Goal: Task Accomplishment & Management: Use online tool/utility

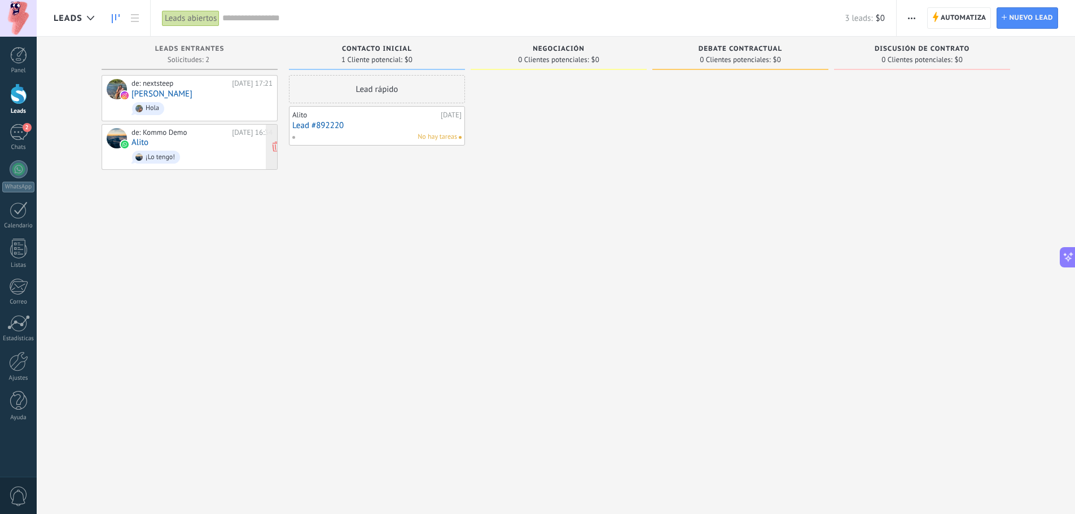
click at [201, 144] on div "de: Kommo Demo [DATE] 16:34 Alito ¡Lo tengo!" at bounding box center [201, 147] width 141 height 38
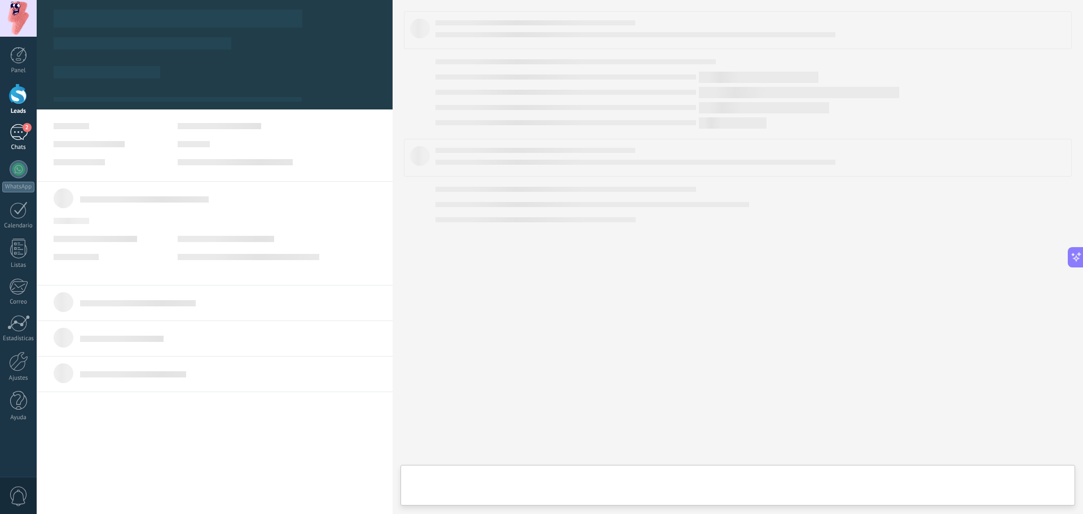
click at [15, 136] on div "2" at bounding box center [19, 132] width 18 height 16
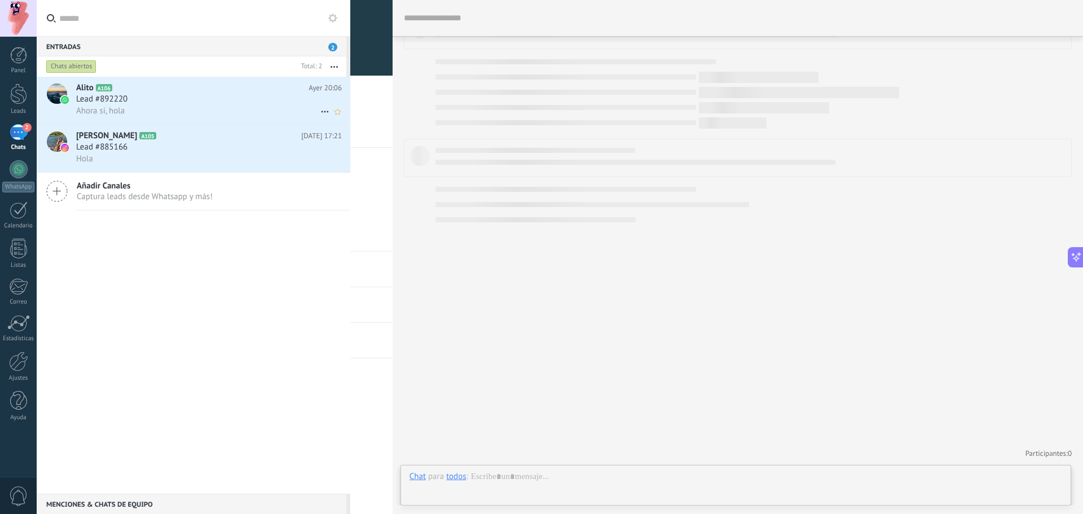
click at [187, 93] on h2 "Alito A106" at bounding box center [192, 87] width 232 height 11
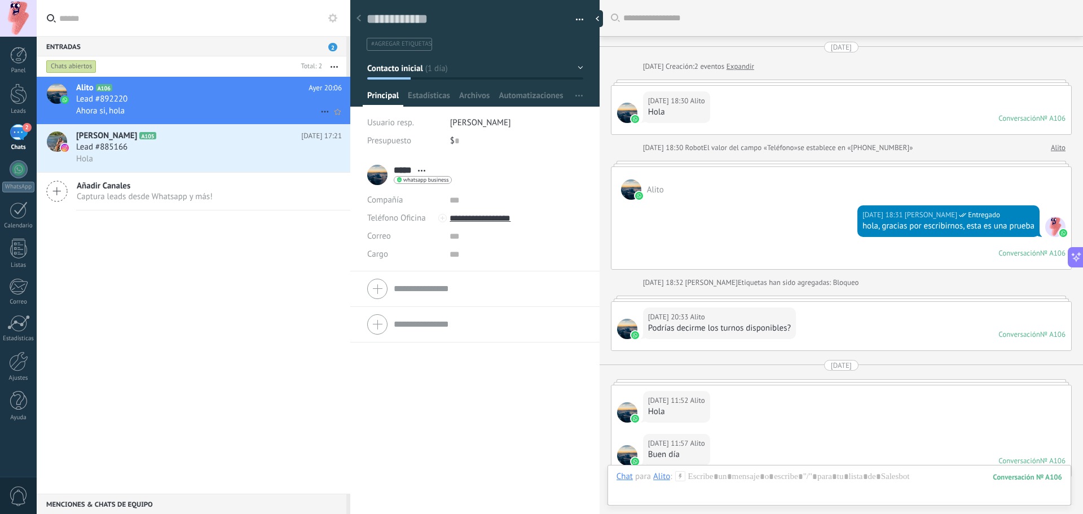
scroll to position [591, 0]
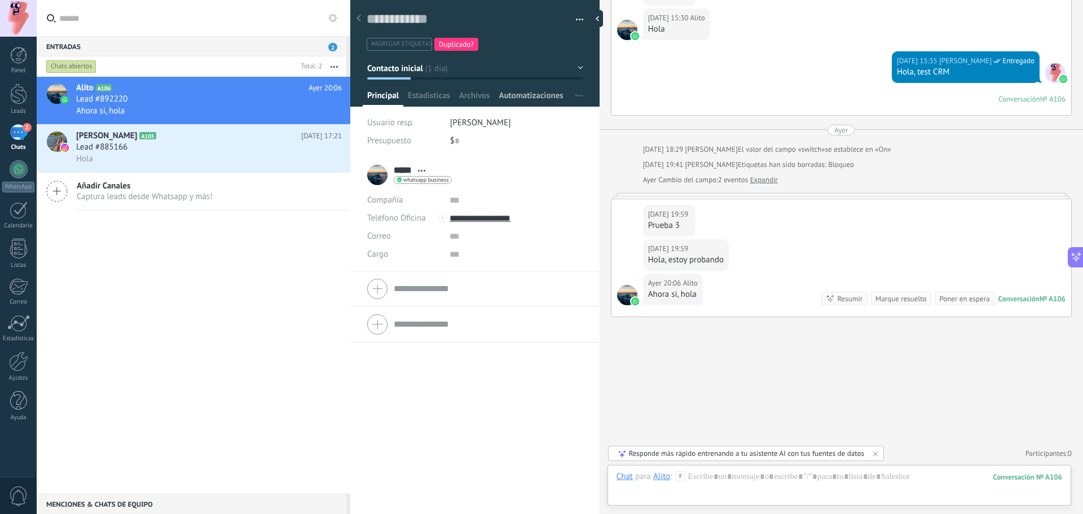
click at [529, 94] on span "Automatizaciones" at bounding box center [531, 98] width 64 height 16
type textarea "***"
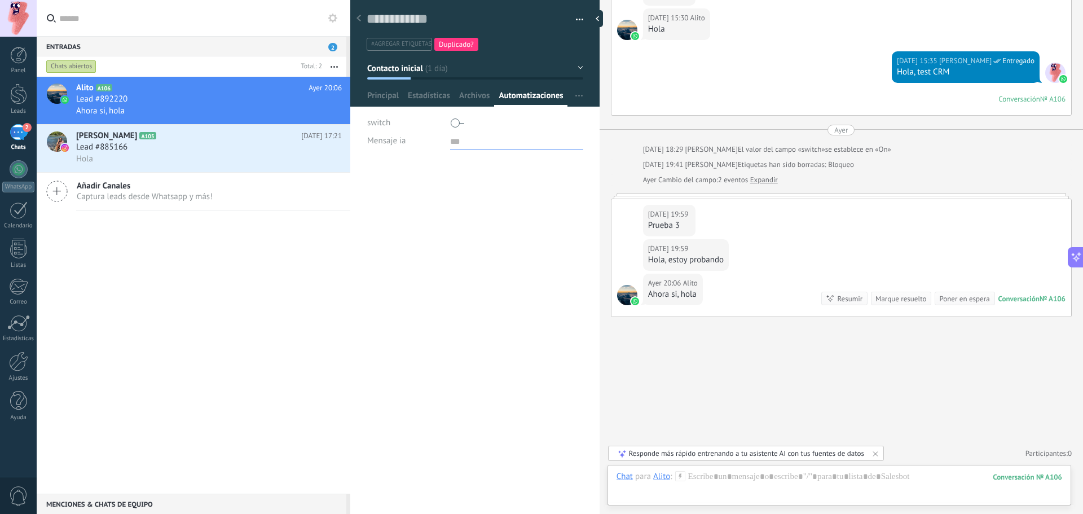
click at [451, 143] on textarea at bounding box center [516, 141] width 133 height 18
click at [423, 177] on div "***** Alito ***** [PERSON_NAME] Abrir detalle Copie el nombre" at bounding box center [474, 337] width 249 height 354
type textarea "**********"
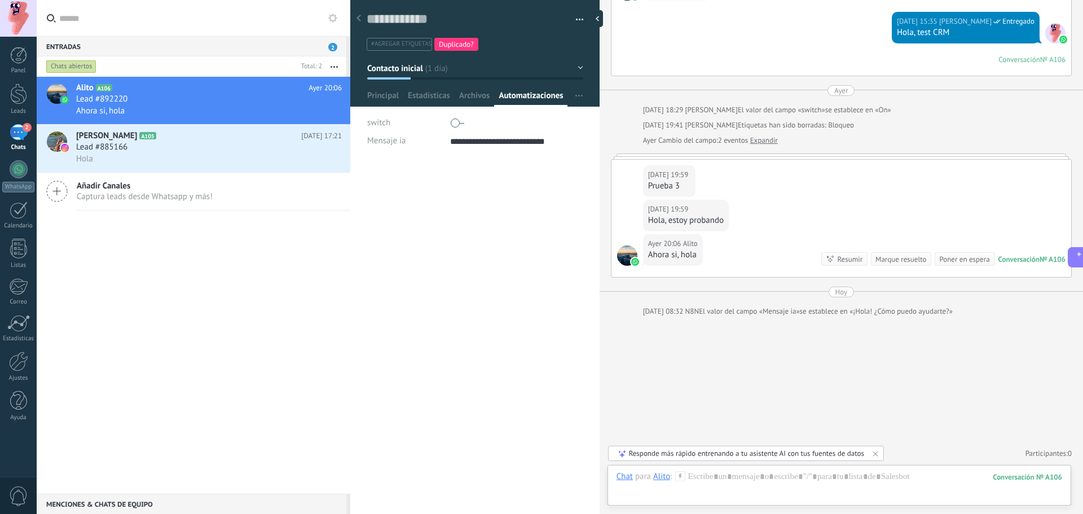
click at [526, 295] on div "***** Alito ***** [PERSON_NAME] Abrir detalle Copie el nombre" at bounding box center [474, 337] width 249 height 354
click at [26, 364] on div at bounding box center [18, 362] width 19 height 20
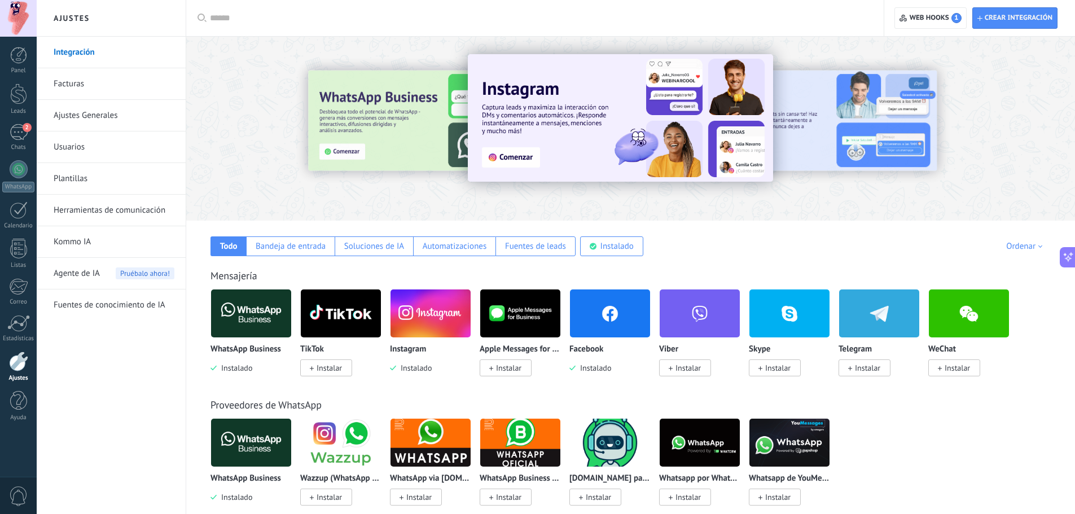
click at [103, 213] on link "Herramientas de comunicación" at bounding box center [114, 211] width 121 height 32
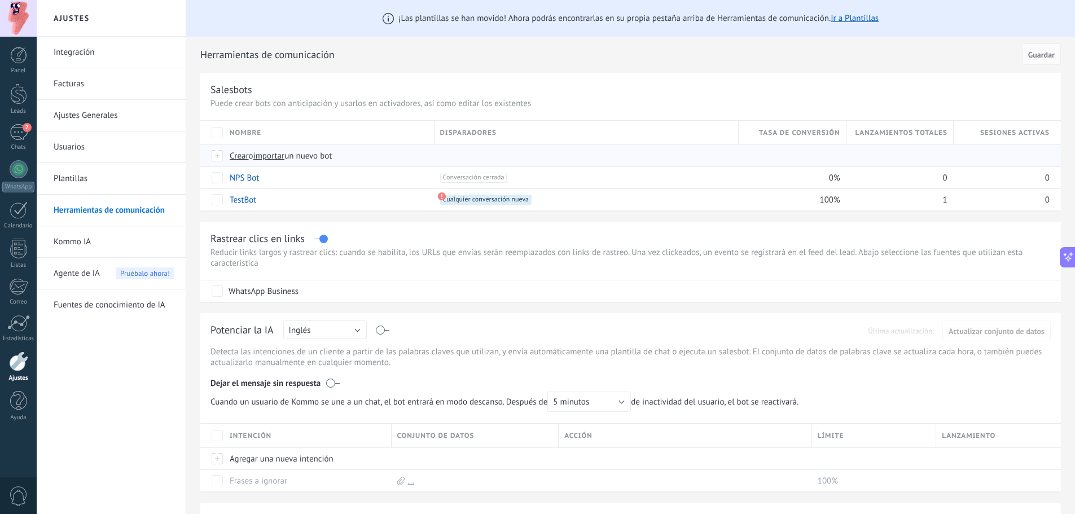
click at [240, 157] on span "Crear" at bounding box center [239, 156] width 19 height 11
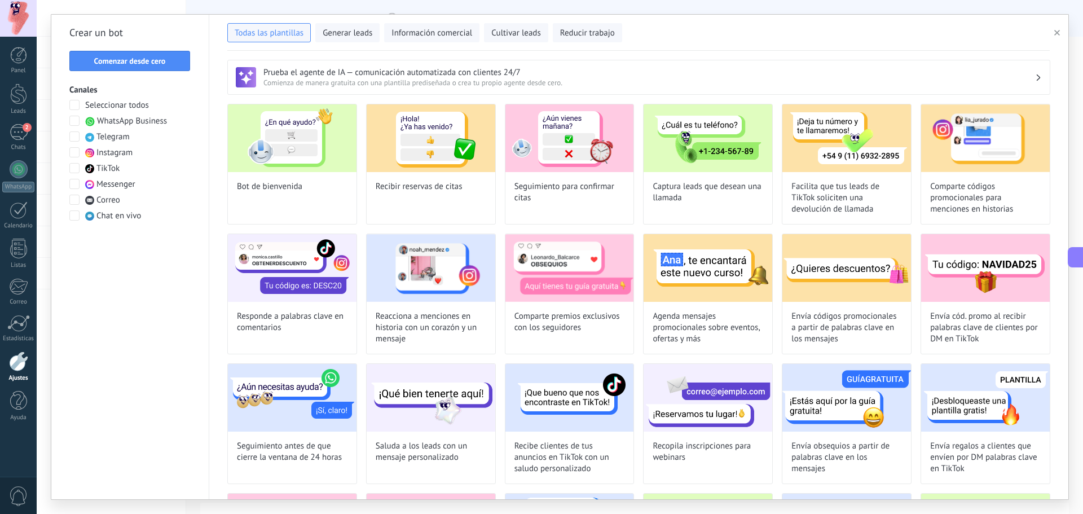
click at [1059, 31] on use "button" at bounding box center [1058, 33] width 6 height 6
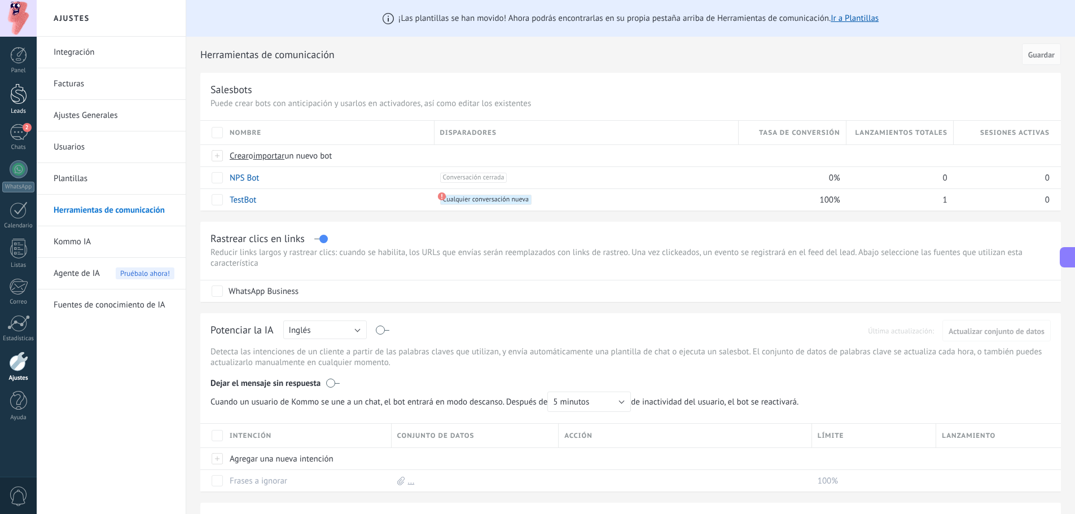
click at [21, 96] on div at bounding box center [18, 94] width 17 height 21
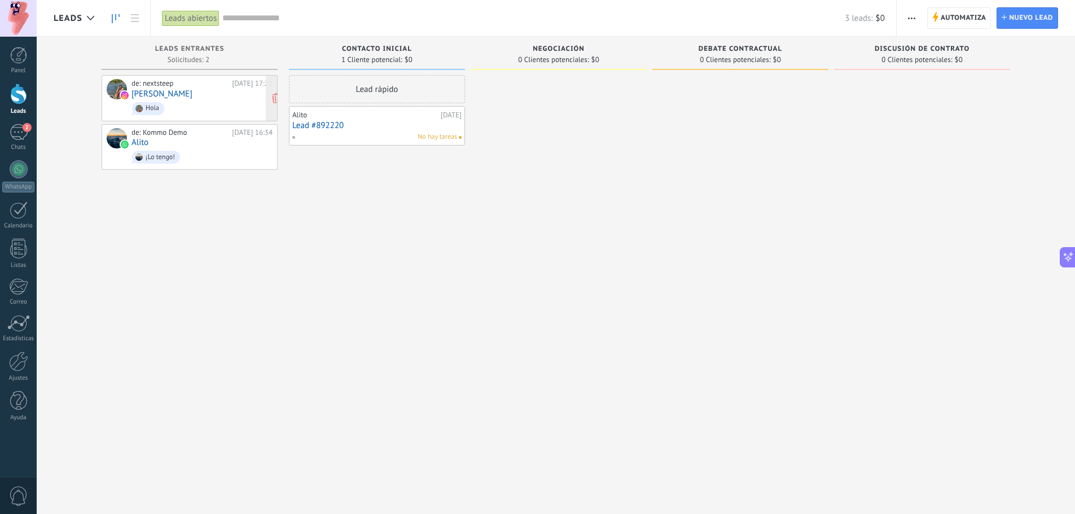
click at [214, 107] on span "Hola" at bounding box center [201, 108] width 141 height 17
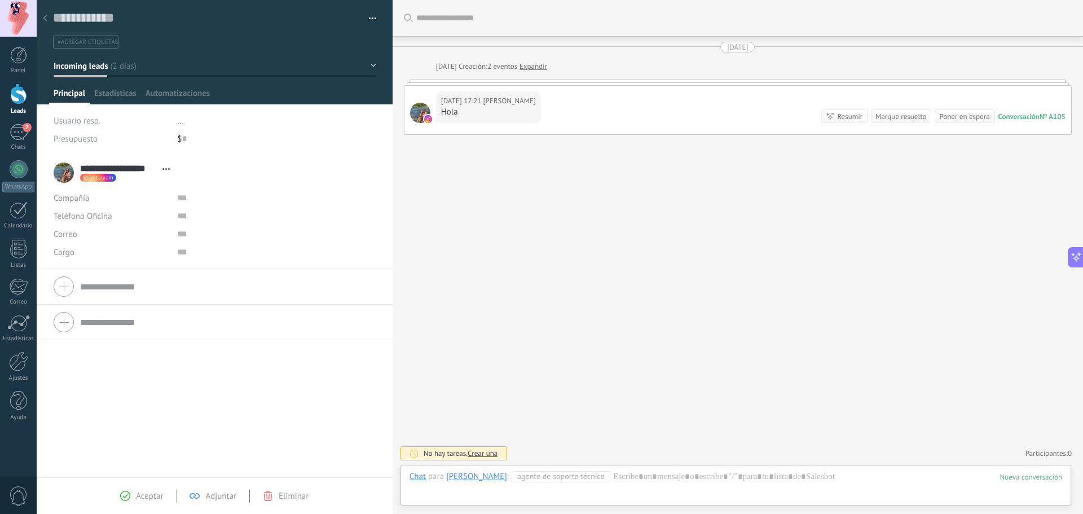
scroll to position [17, 0]
click at [19, 96] on div at bounding box center [18, 94] width 17 height 21
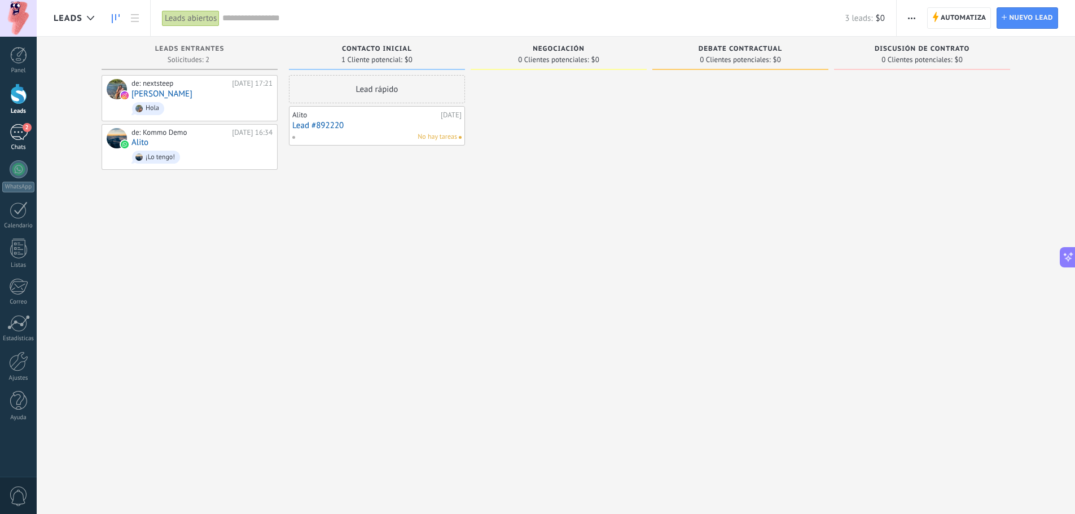
click at [17, 138] on div "2" at bounding box center [19, 132] width 18 height 16
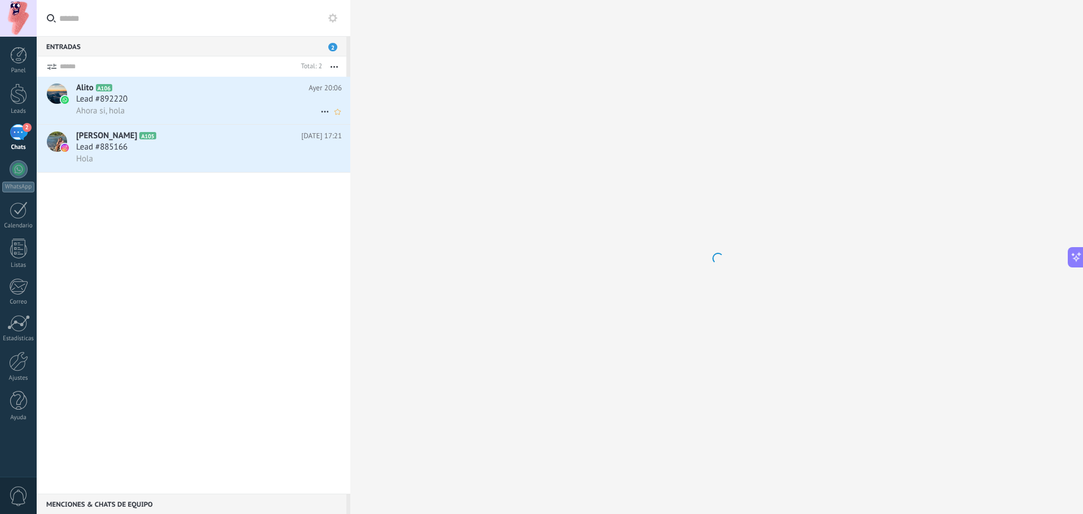
click at [169, 107] on div "Ahora si, hola" at bounding box center [209, 111] width 266 height 12
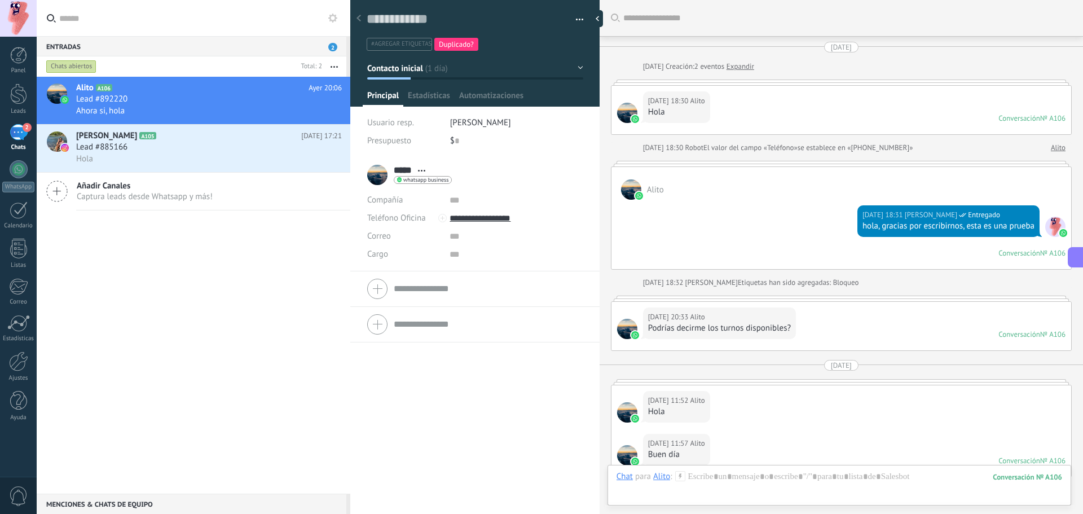
scroll to position [630, 0]
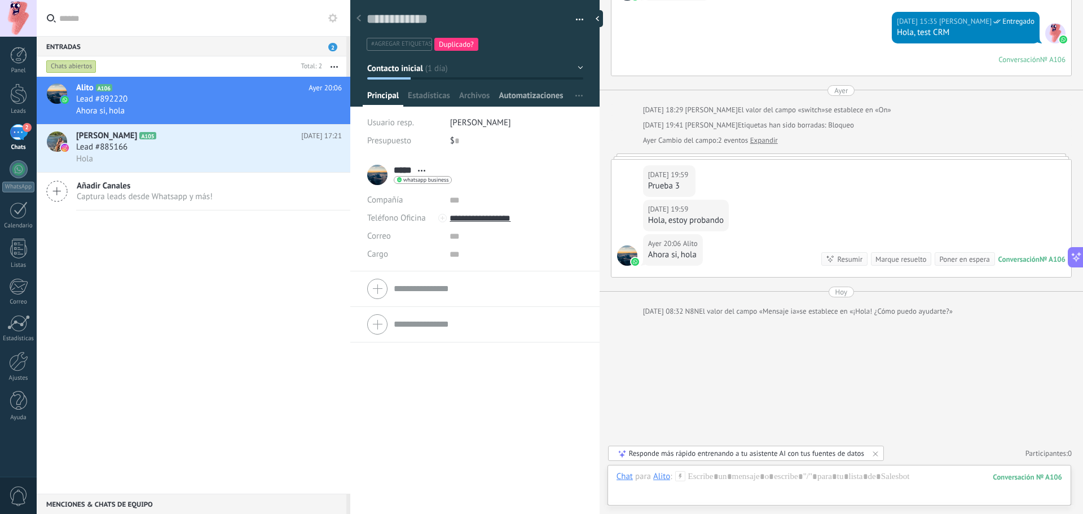
click at [545, 97] on span "Automatizaciones" at bounding box center [531, 98] width 64 height 16
type textarea "**********"
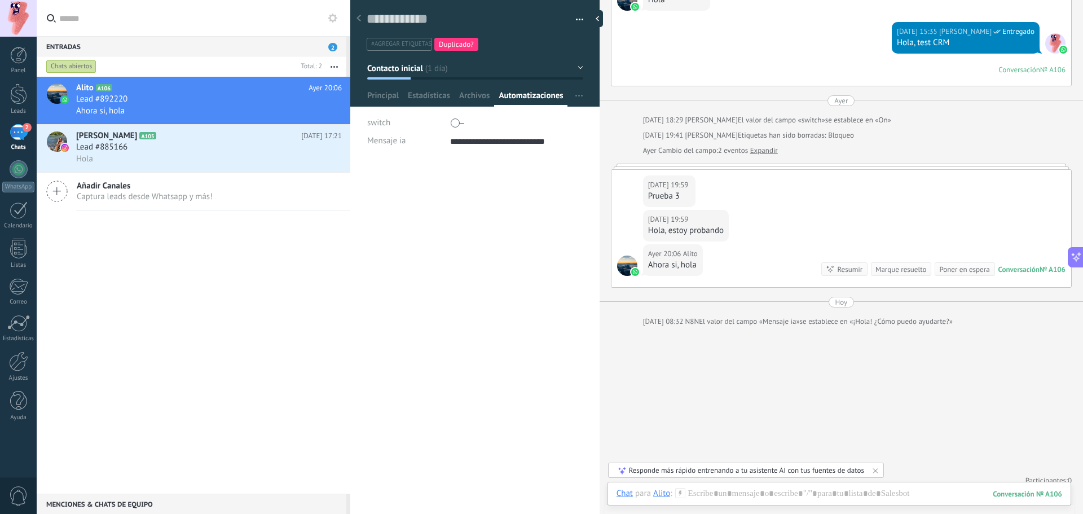
scroll to position [630, 0]
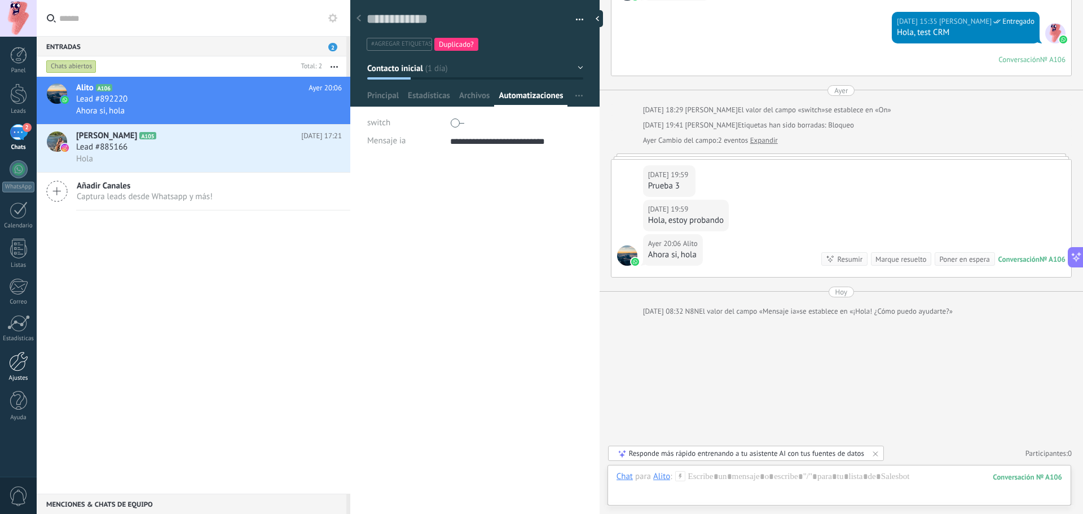
click at [22, 372] on link "Ajustes" at bounding box center [18, 367] width 37 height 30
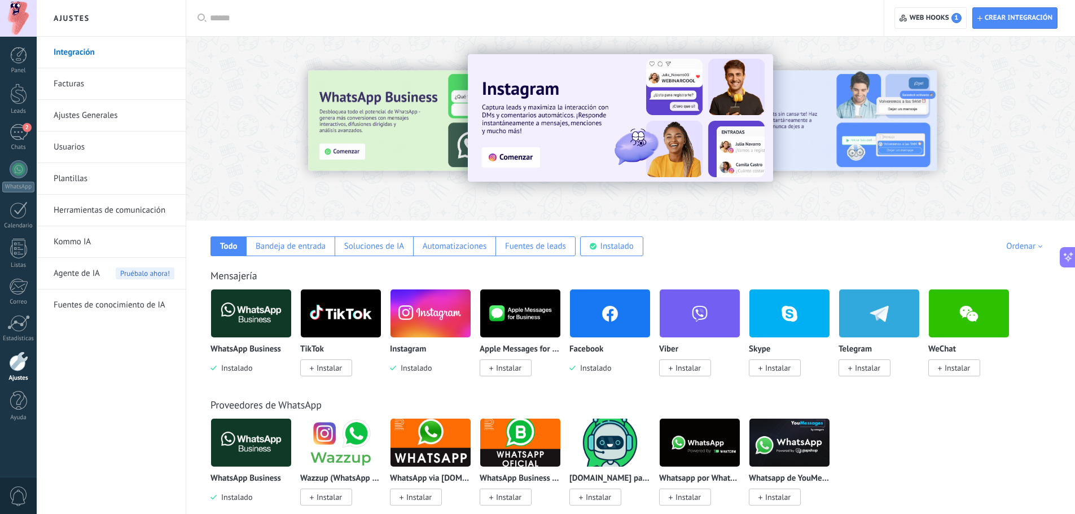
click at [118, 205] on link "Herramientas de comunicación" at bounding box center [114, 211] width 121 height 32
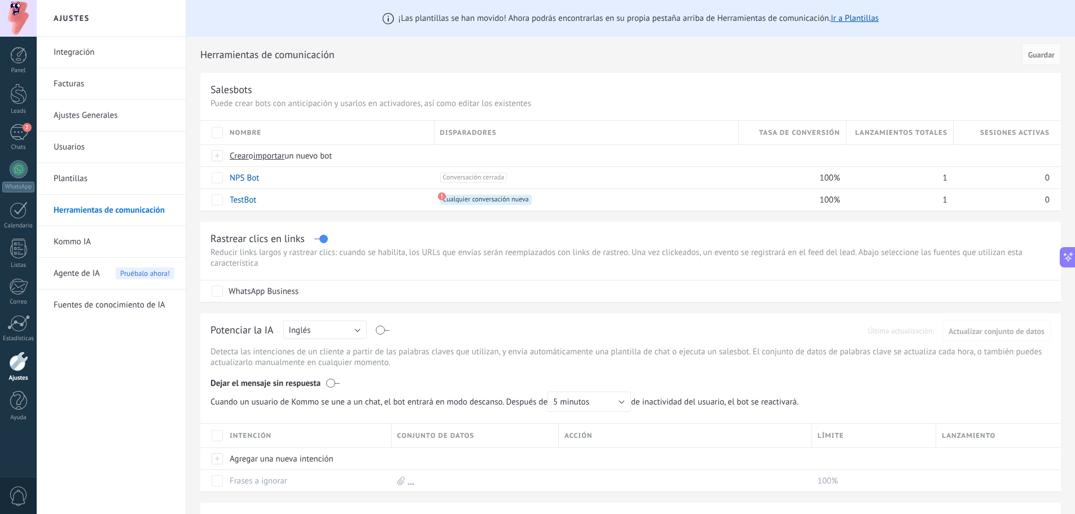
click at [118, 412] on div "Integración Facturas Ajustes Generales Usuarios Plantillas Herramientas de comu…" at bounding box center [111, 275] width 149 height 477
click at [76, 181] on link "Plantillas" at bounding box center [114, 179] width 121 height 32
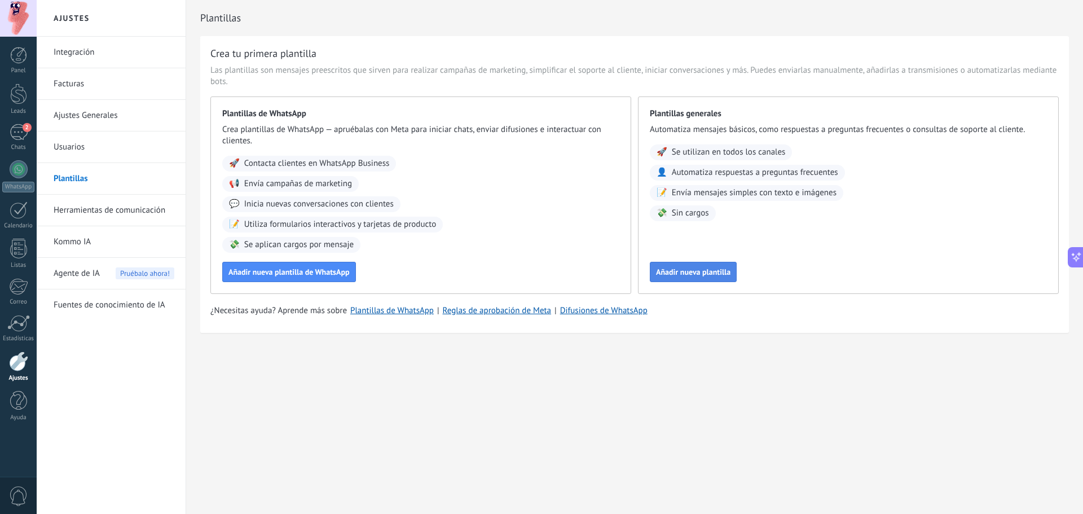
click at [705, 270] on span "Añadir nueva plantilla" at bounding box center [693, 272] width 74 height 8
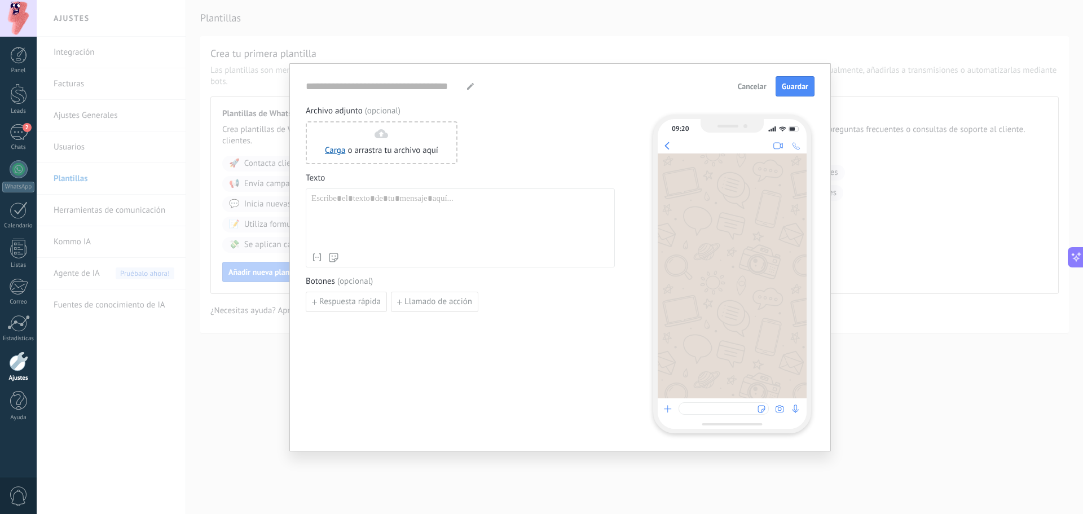
type input "**********"
click at [466, 216] on div at bounding box center [460, 221] width 298 height 54
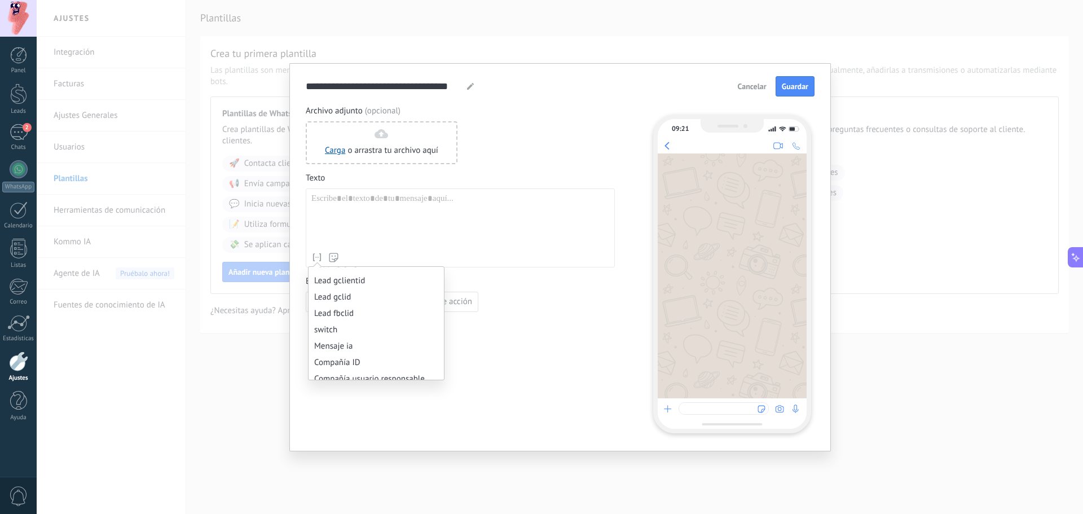
scroll to position [635, 0]
click at [342, 341] on li "Mensaje ia" at bounding box center [376, 344] width 135 height 16
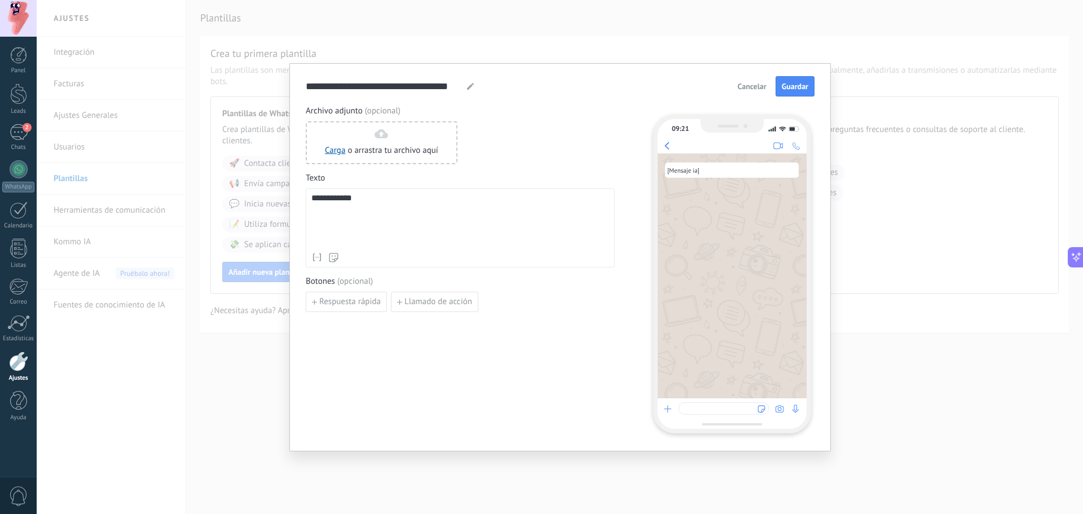
click at [472, 85] on use at bounding box center [470, 86] width 7 height 7
type input "**********"
click at [802, 90] on span "Guardar" at bounding box center [795, 86] width 27 height 8
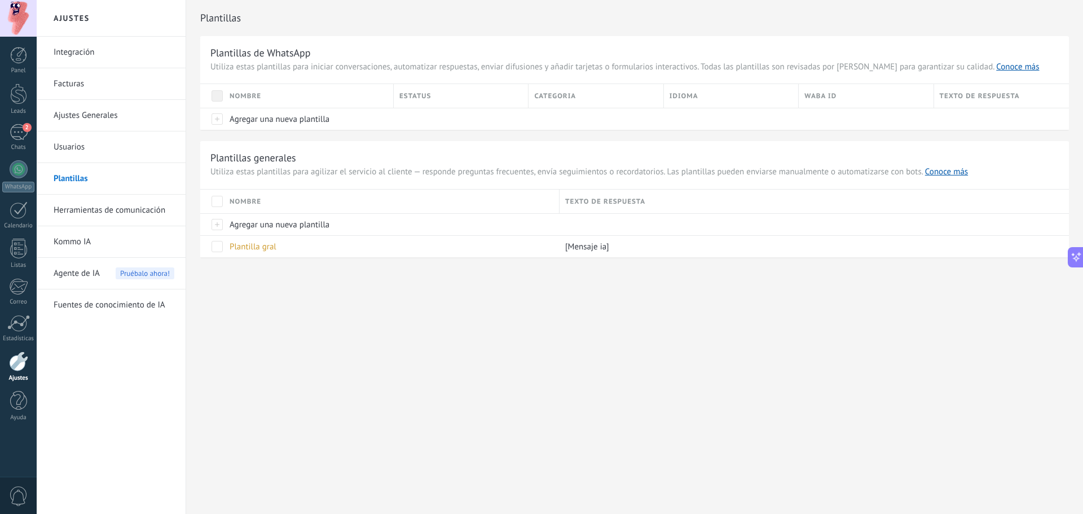
click at [137, 214] on link "Herramientas de comunicación" at bounding box center [114, 211] width 121 height 32
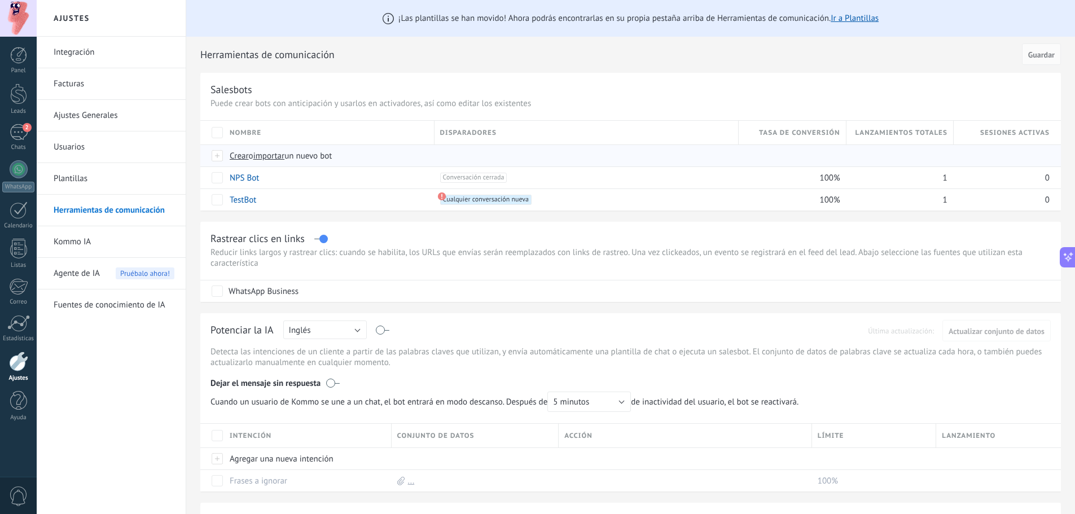
click at [235, 154] on span "Crear" at bounding box center [239, 156] width 19 height 11
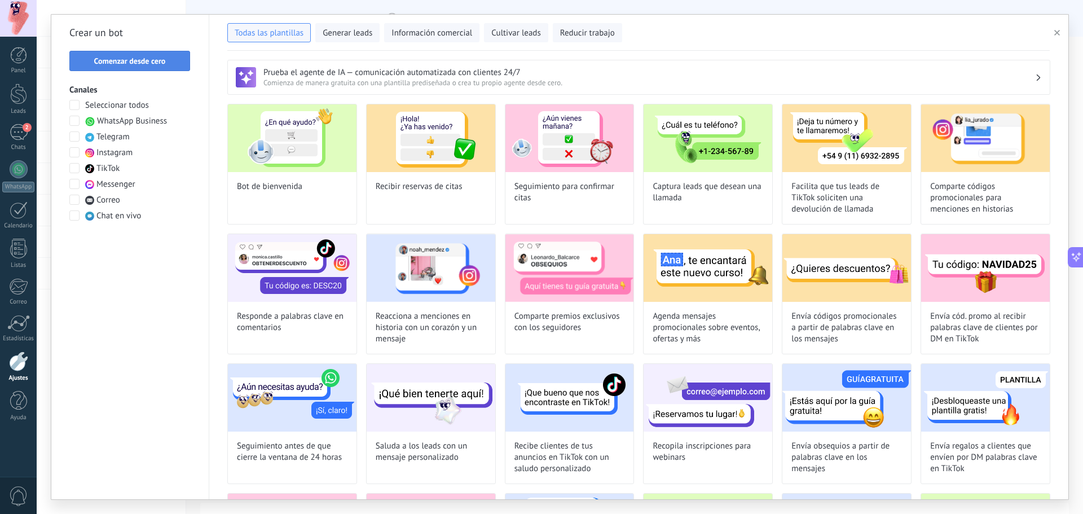
click at [144, 57] on span "Comenzar desde cero" at bounding box center [130, 61] width 72 height 8
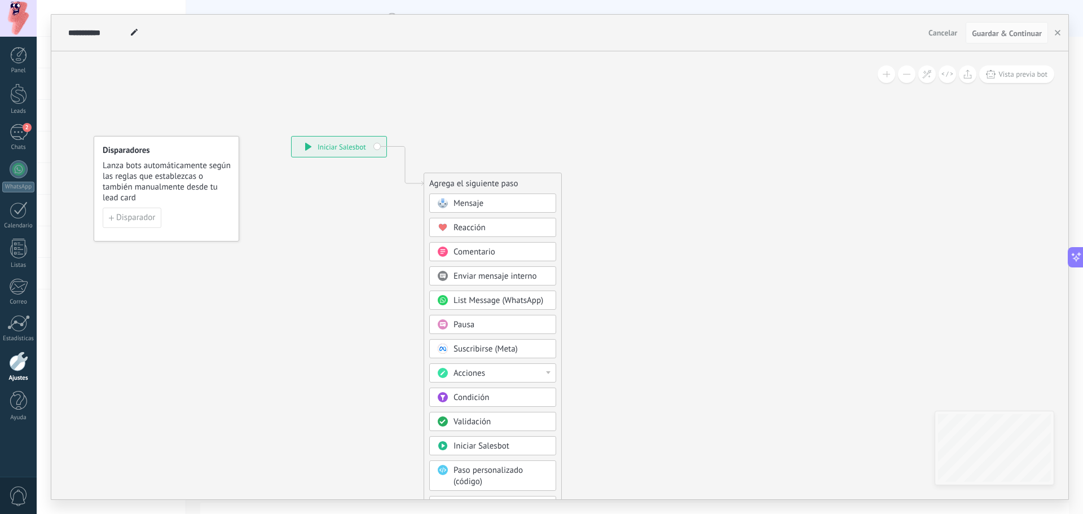
click at [937, 34] on span "Cancelar" at bounding box center [943, 33] width 29 height 10
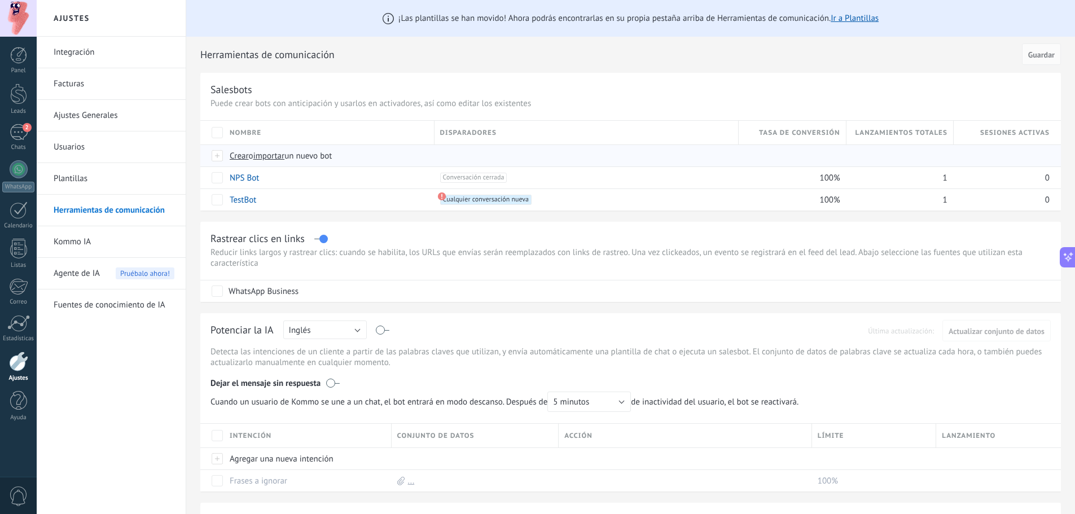
click at [243, 157] on span "Crear" at bounding box center [239, 156] width 19 height 11
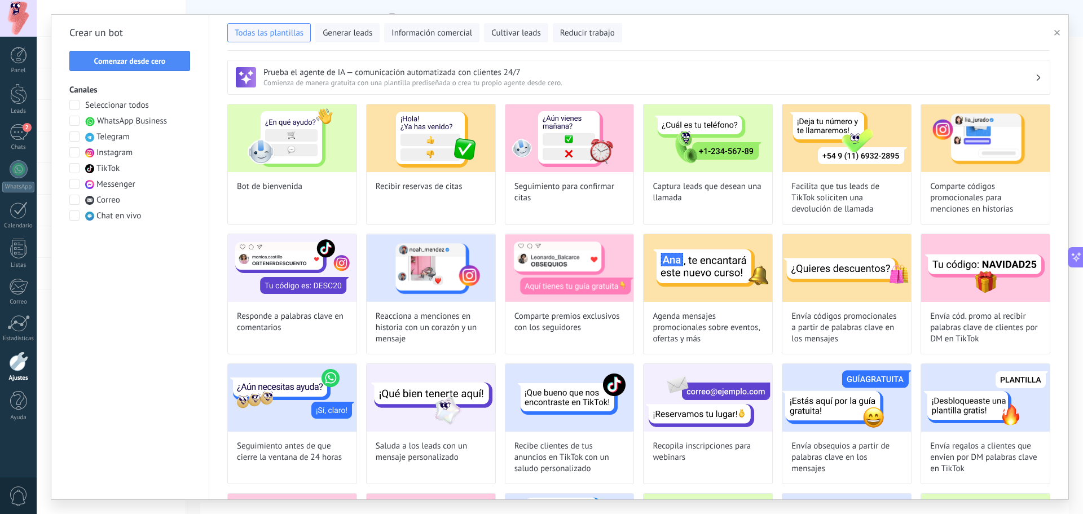
click at [73, 119] on span at bounding box center [74, 121] width 10 height 10
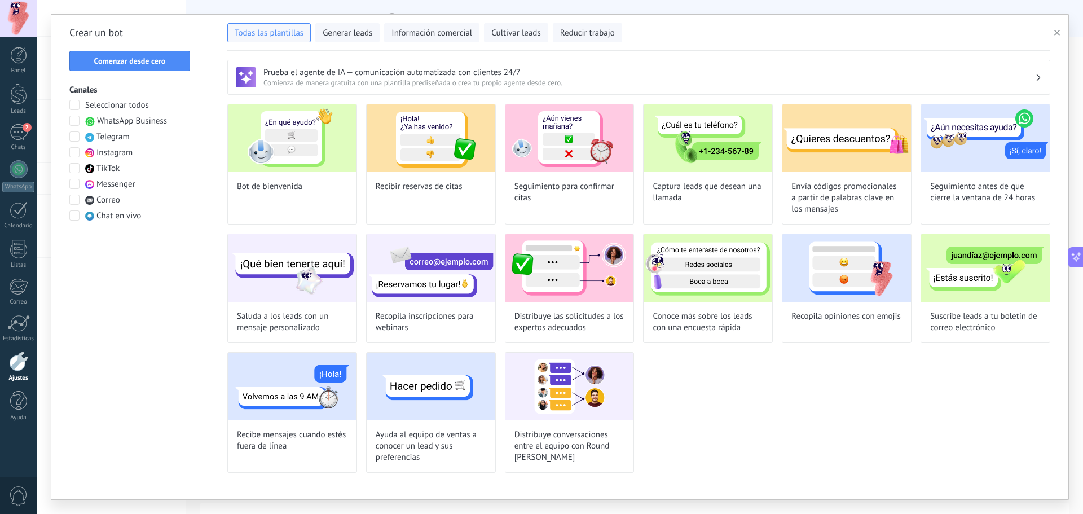
click at [72, 151] on span at bounding box center [74, 152] width 10 height 10
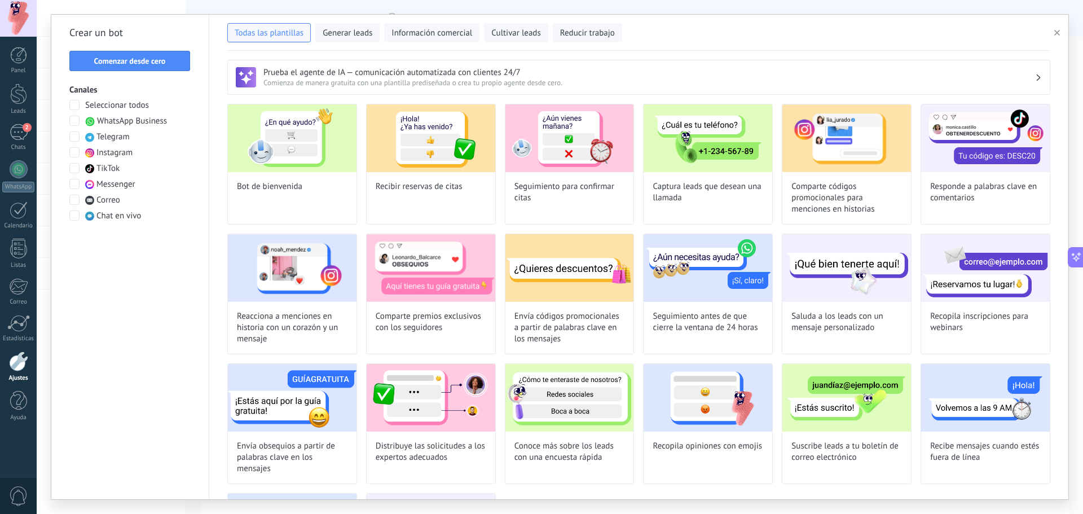
click at [76, 187] on span at bounding box center [74, 184] width 10 height 10
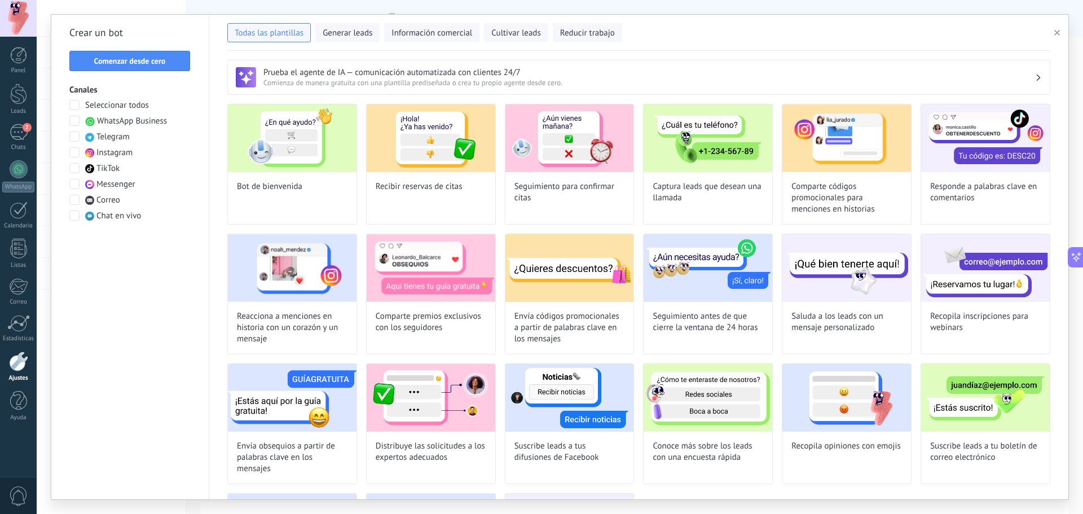
click at [76, 166] on span at bounding box center [74, 168] width 10 height 10
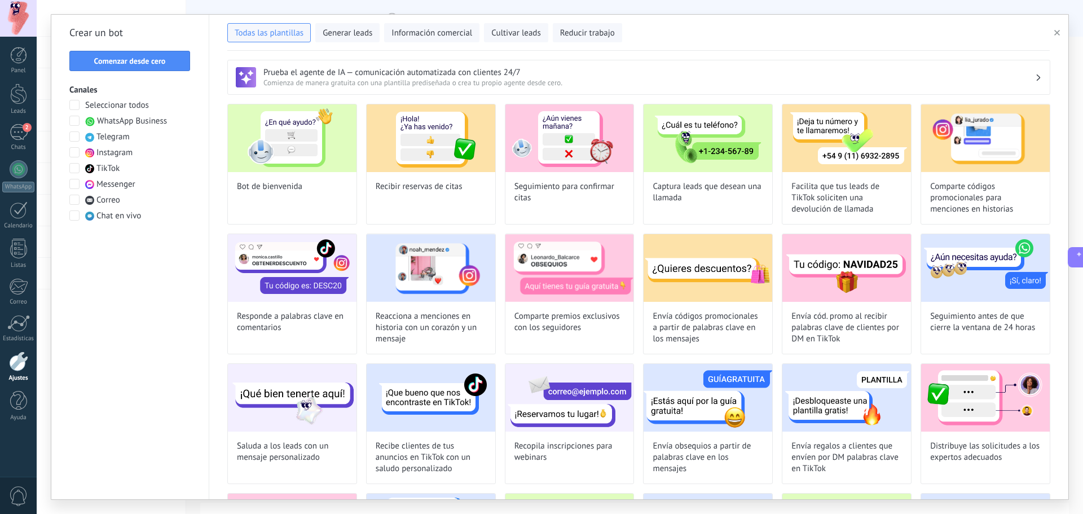
click at [73, 214] on span at bounding box center [74, 215] width 10 height 10
click at [162, 64] on span "Comenzar desde cero" at bounding box center [130, 61] width 72 height 8
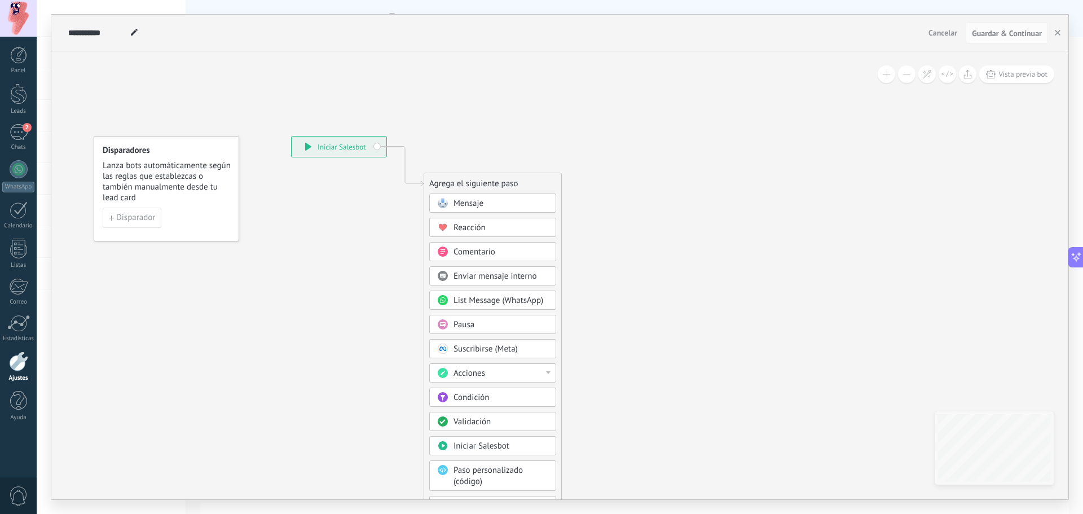
click at [483, 199] on span "Mensaje" at bounding box center [469, 203] width 30 height 11
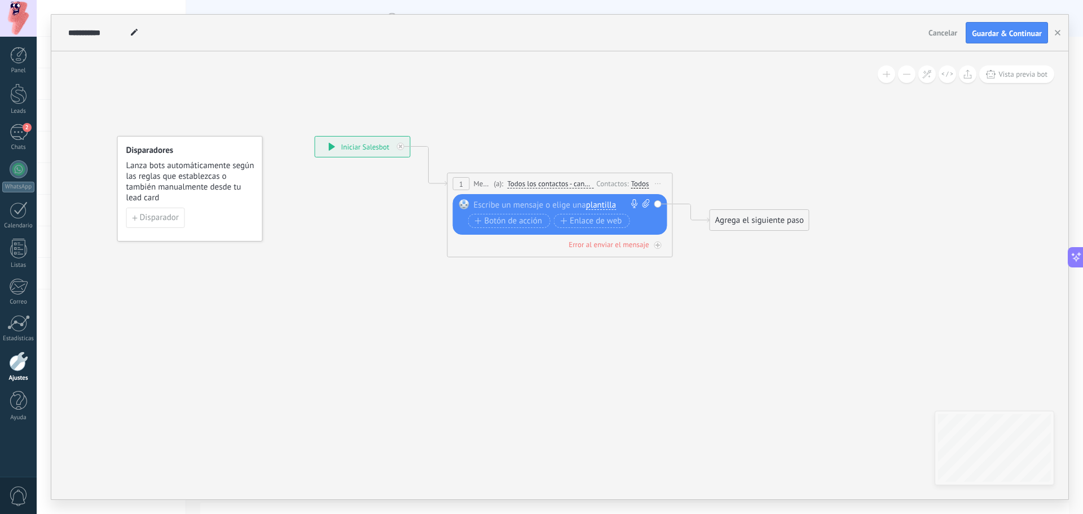
click at [609, 202] on span "plantilla" at bounding box center [601, 205] width 30 height 9
click at [603, 225] on span "Plantilla gral" at bounding box center [642, 224] width 137 height 11
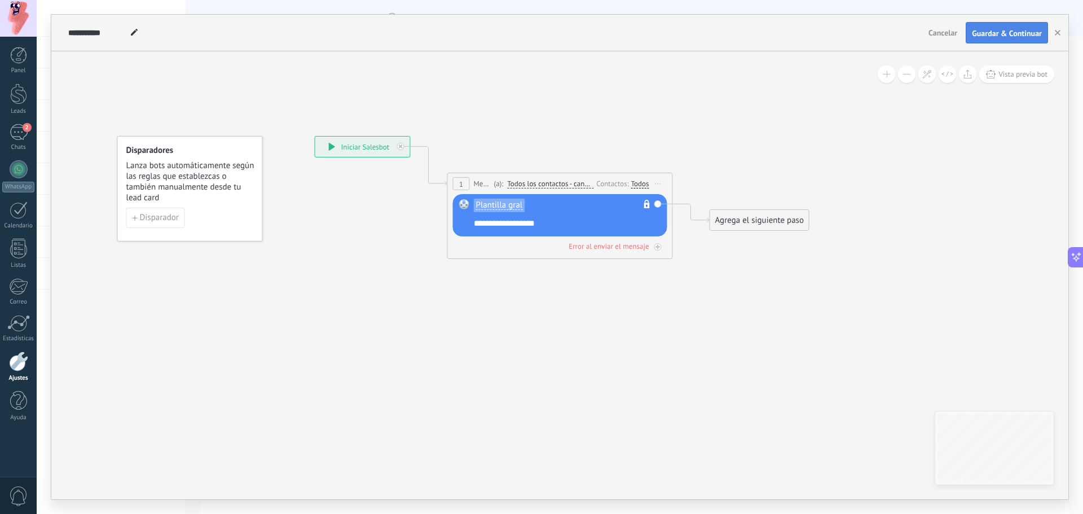
click at [1005, 24] on button "Guardar & Continuar" at bounding box center [1007, 32] width 82 height 21
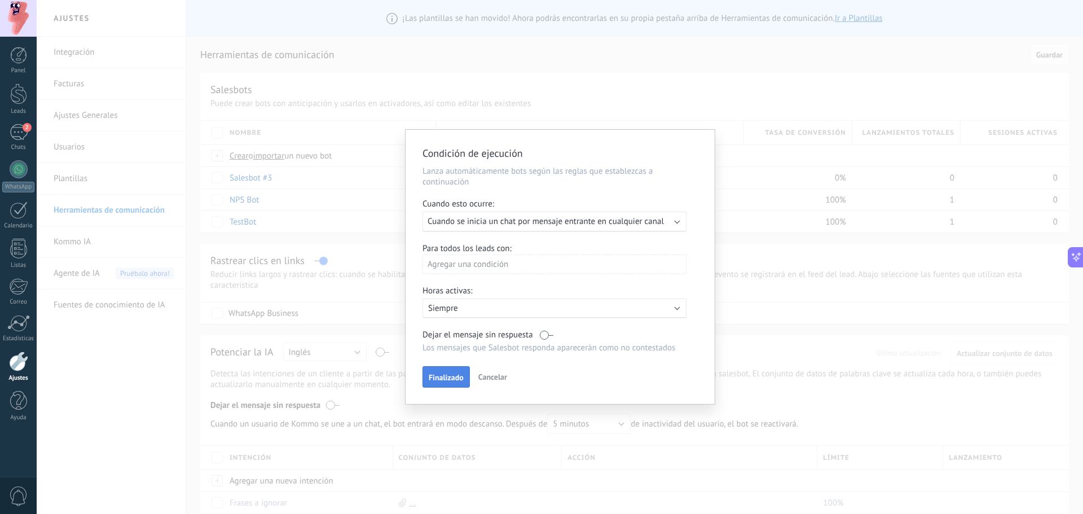
click at [444, 379] on span "Finalizado" at bounding box center [446, 378] width 35 height 8
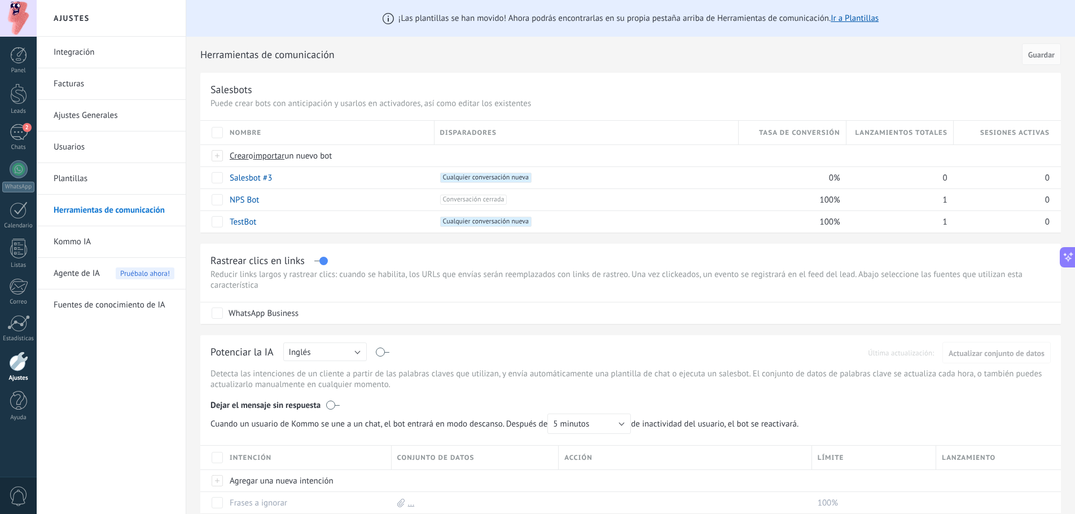
click at [104, 59] on link "Integración" at bounding box center [114, 53] width 121 height 32
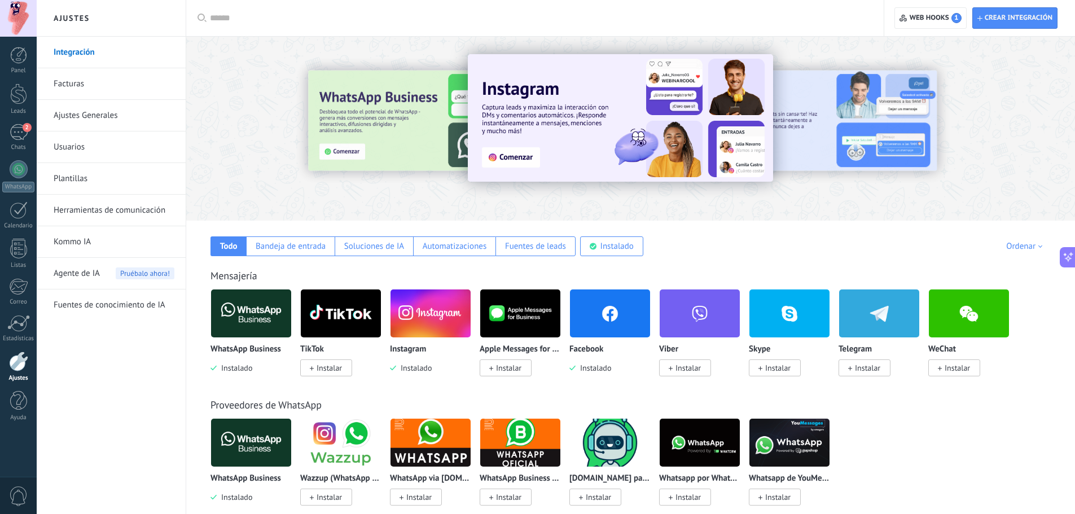
click at [121, 208] on link "Herramientas de comunicación" at bounding box center [114, 211] width 121 height 32
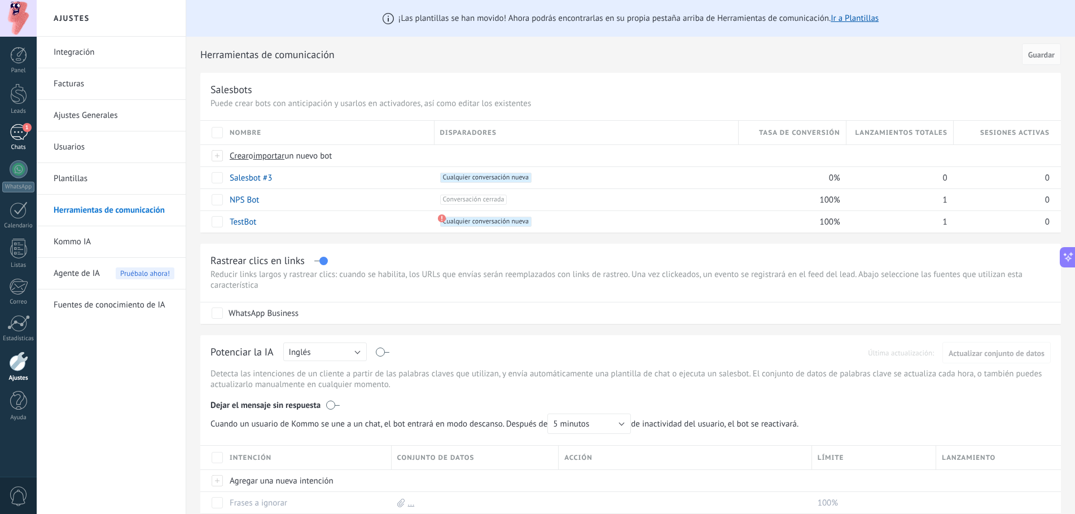
click at [15, 130] on div "1" at bounding box center [19, 132] width 18 height 16
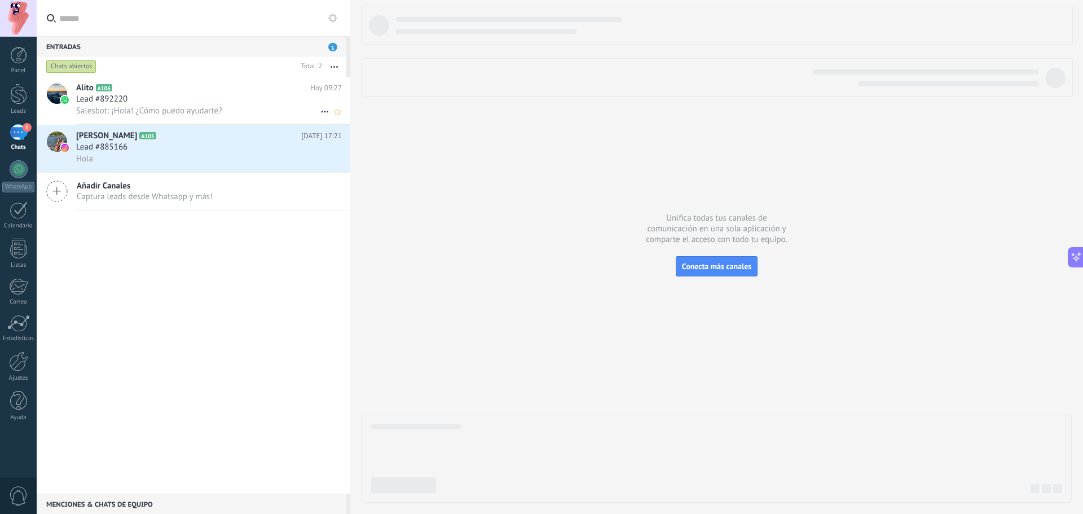
click at [223, 96] on div "Lead #892220" at bounding box center [209, 99] width 266 height 11
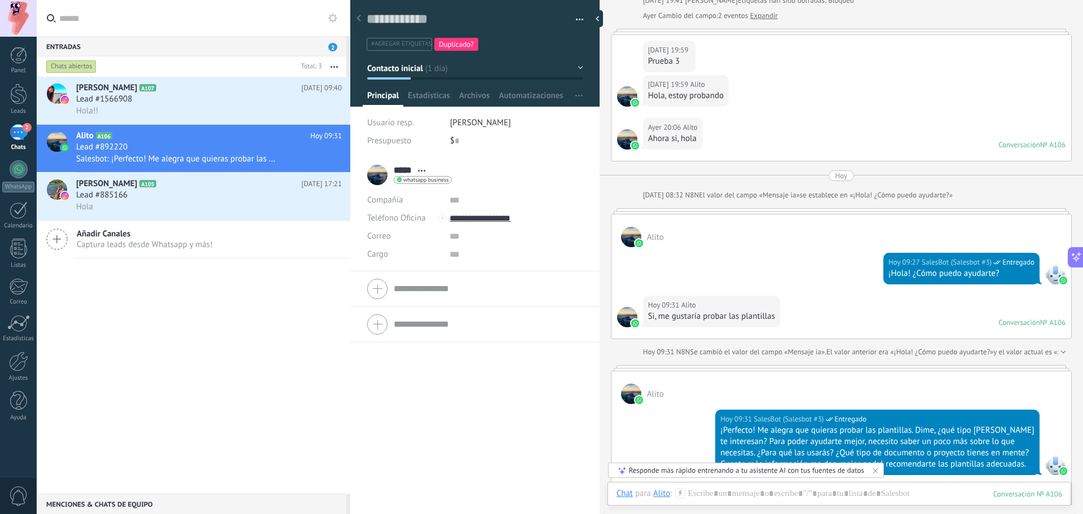
scroll to position [788, 0]
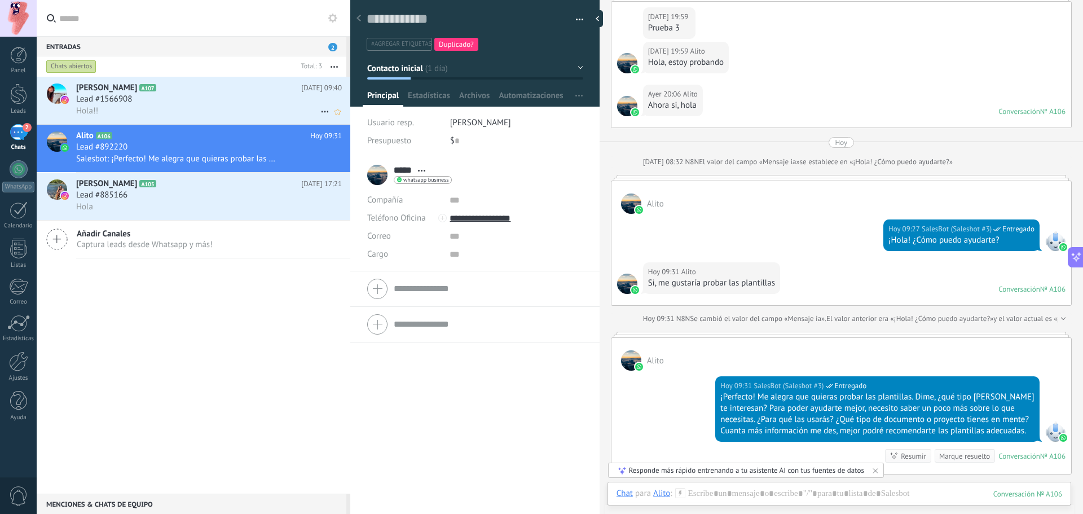
click at [215, 106] on div "Hola!!" at bounding box center [209, 111] width 266 height 12
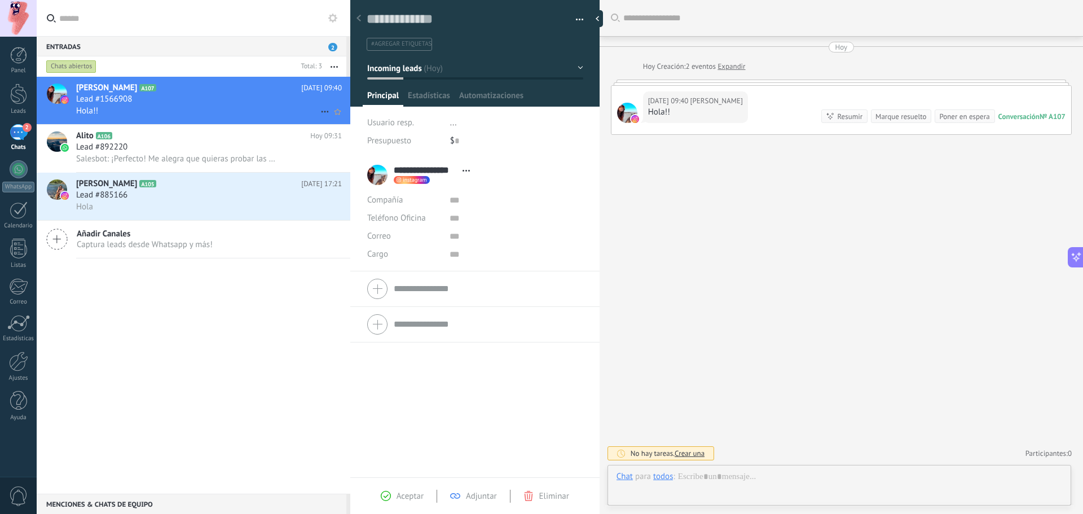
scroll to position [17, 0]
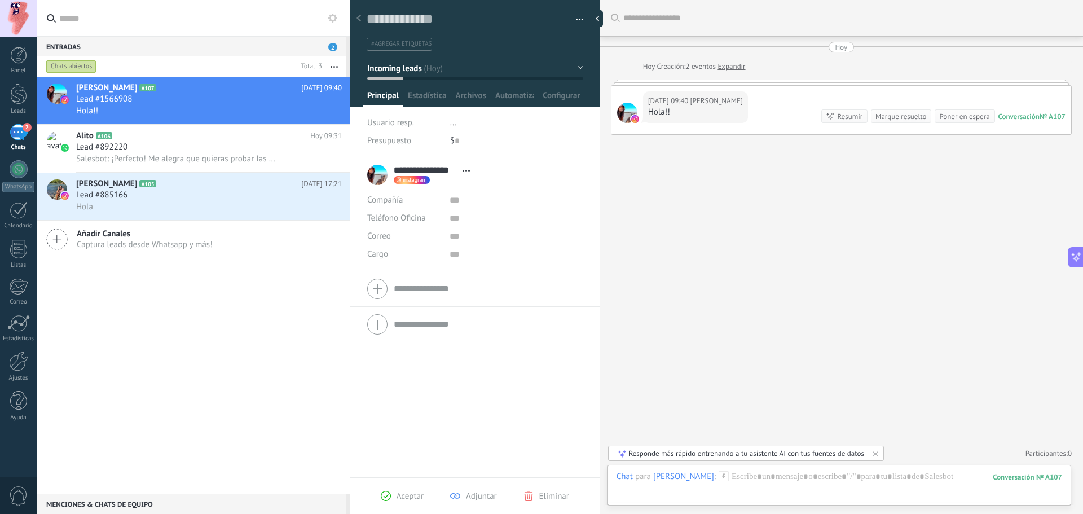
click at [776, 117] on div "[DATE] 09:40 [PERSON_NAME] Hola!! Conversación № A107 Conversación № A107 Resum…" at bounding box center [842, 110] width 460 height 49
click at [785, 84] on div at bounding box center [841, 83] width 461 height 6
click at [186, 154] on span "Salesbot: ¡Perfecto! Me alegra que quieras probar las plantillas. Dime, ¿qué ti…" at bounding box center [178, 158] width 204 height 11
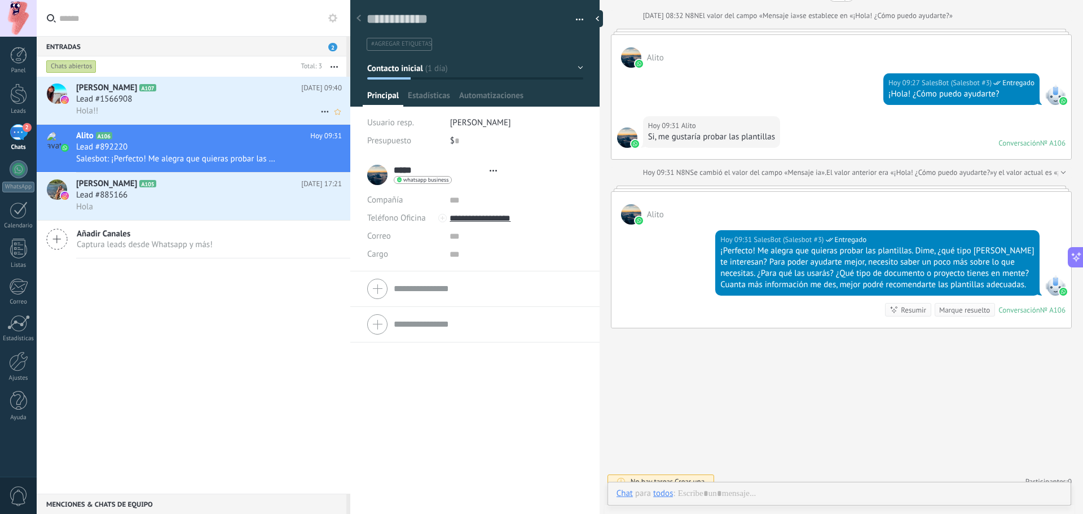
scroll to position [17, 0]
click at [197, 96] on div "Lead #1566908" at bounding box center [209, 99] width 266 height 11
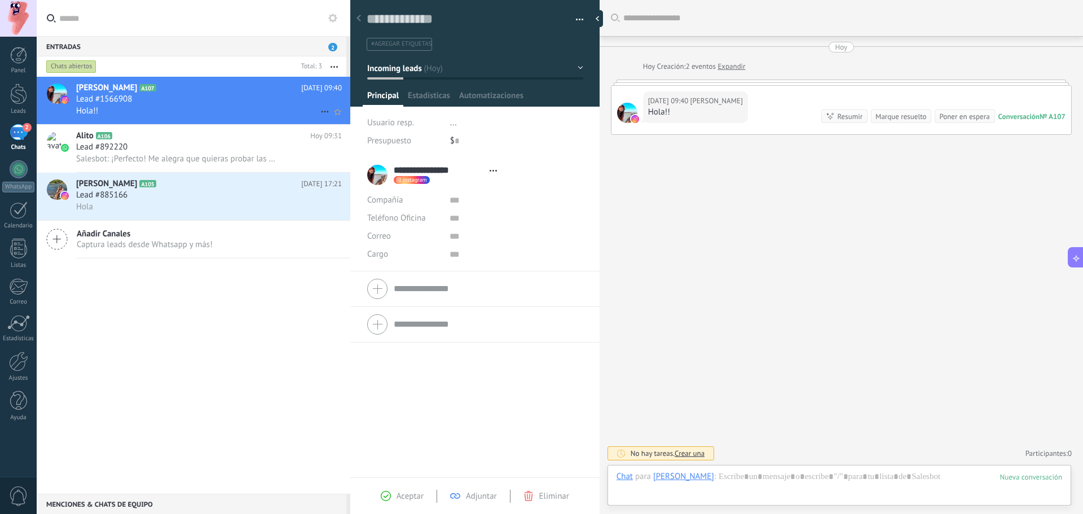
type textarea "**********"
